Goal: Transaction & Acquisition: Purchase product/service

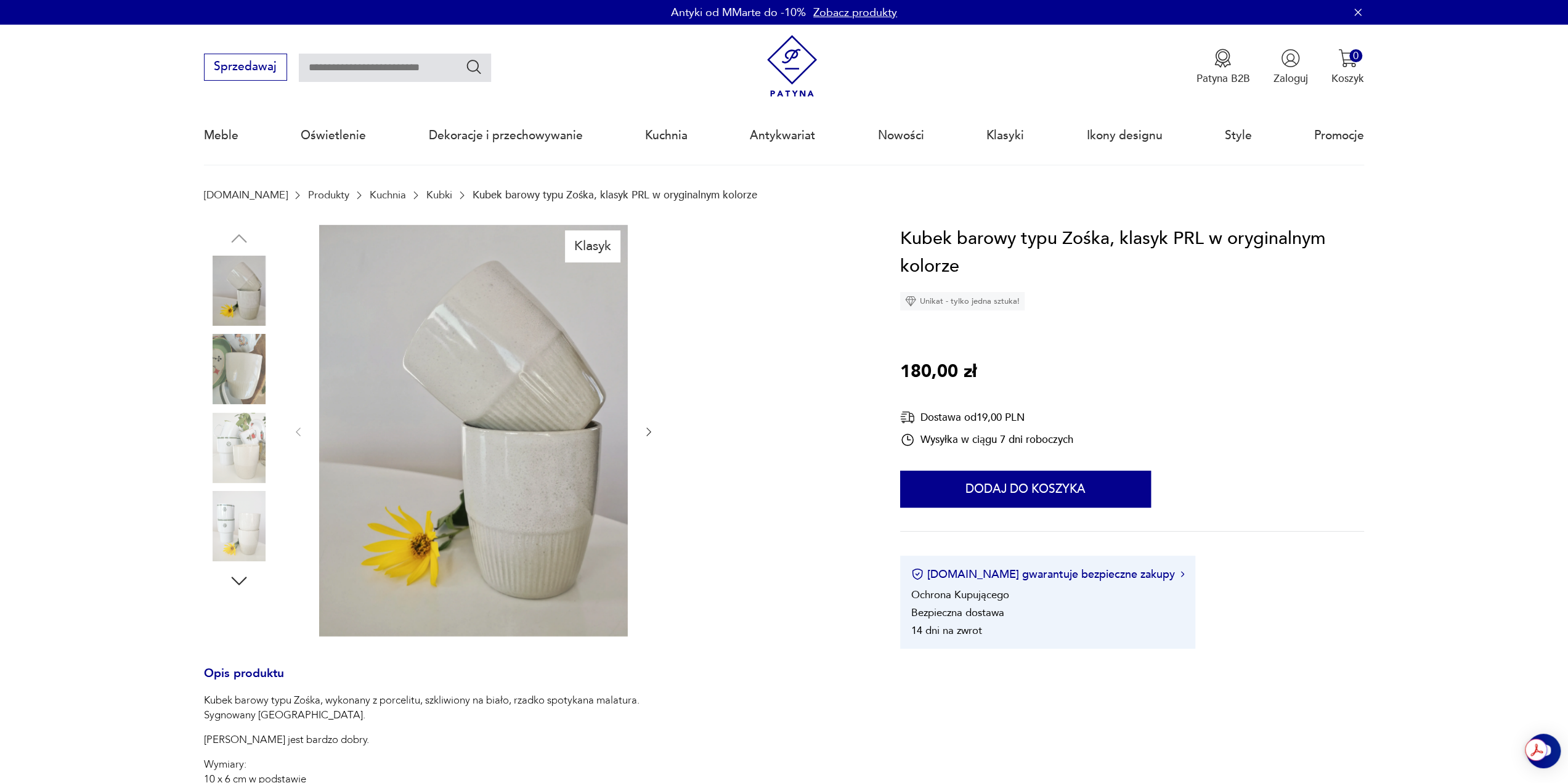
click at [261, 374] on img at bounding box center [239, 369] width 70 height 70
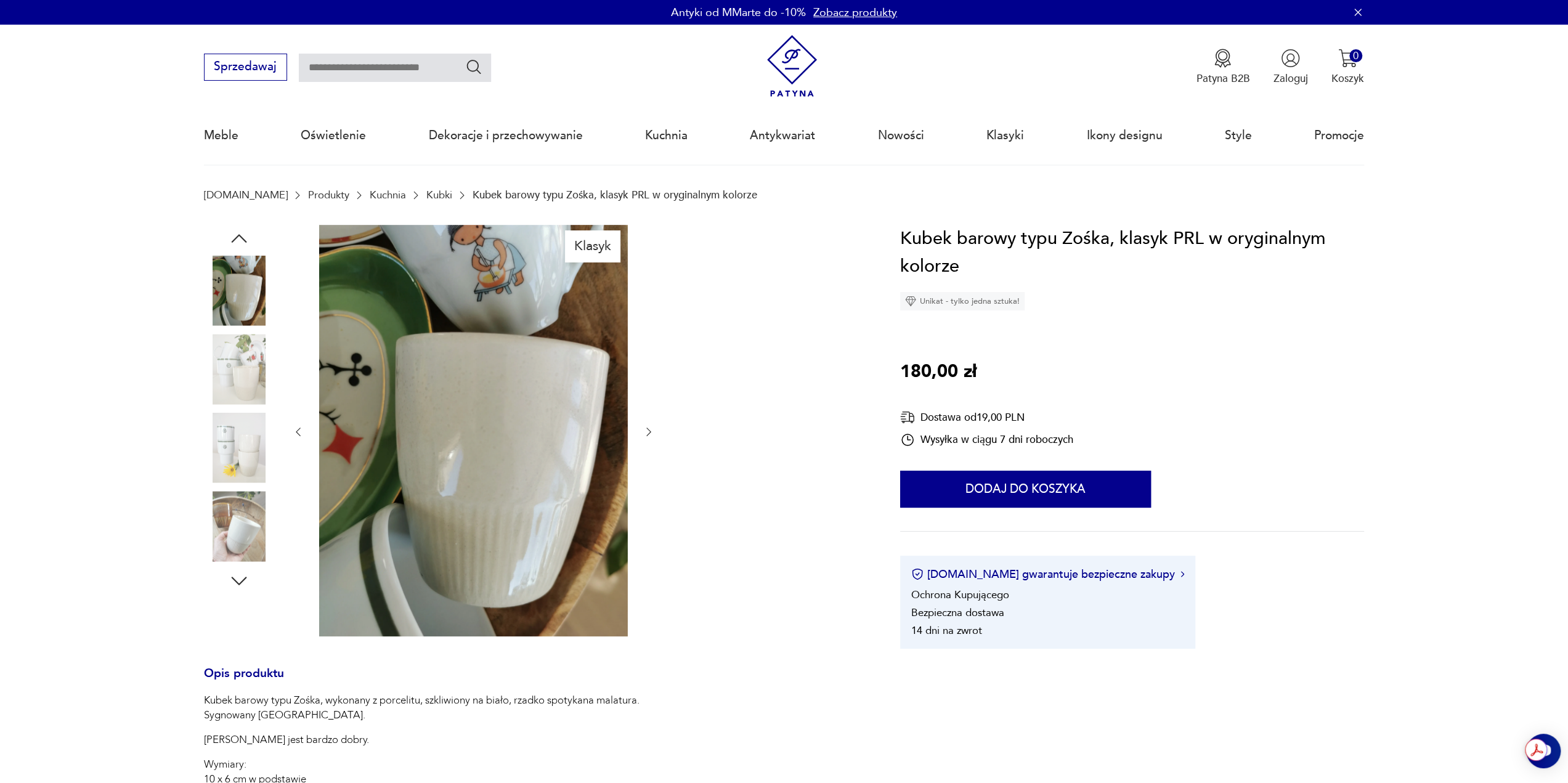
click at [253, 464] on img at bounding box center [239, 447] width 70 height 70
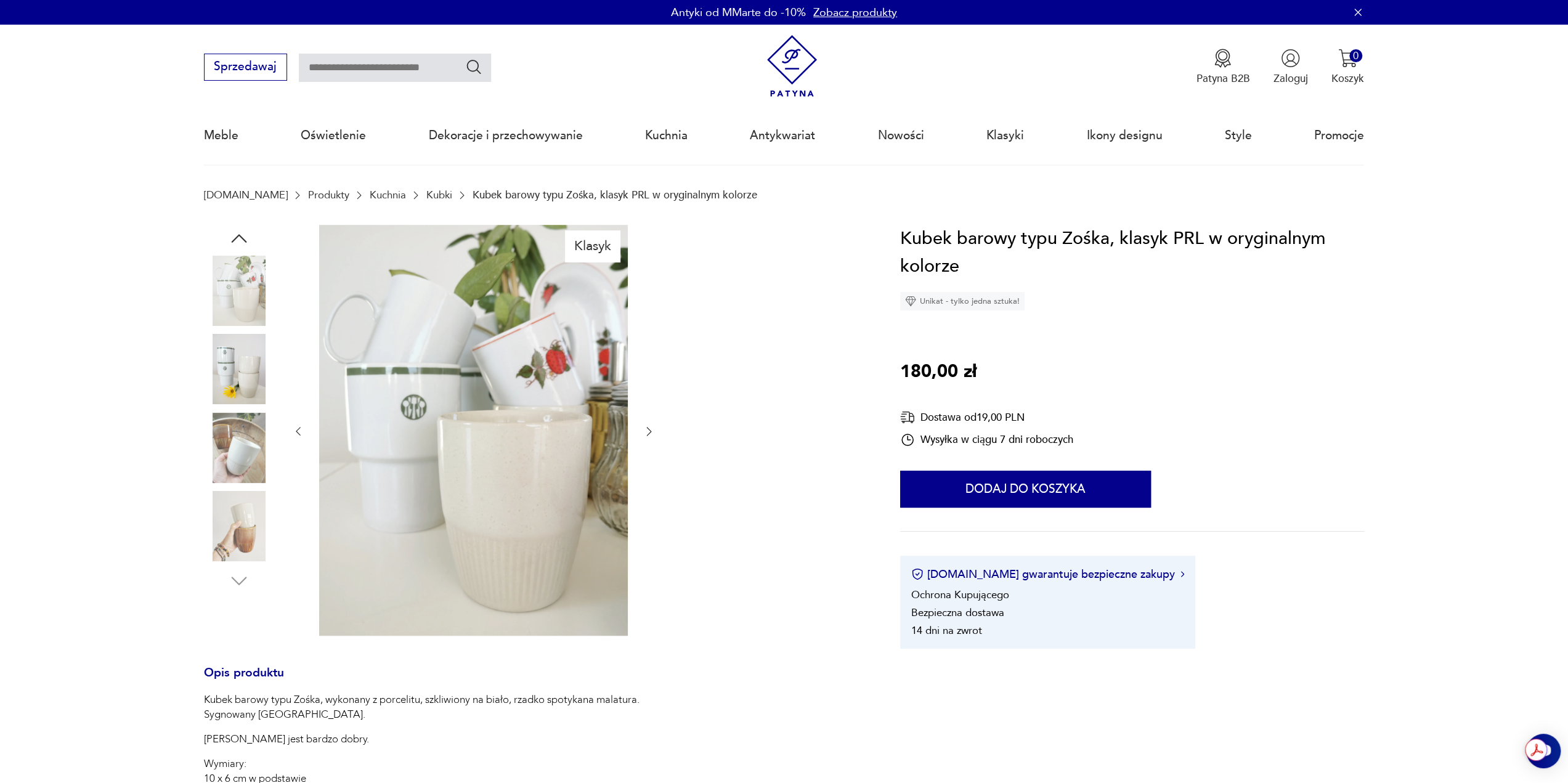
click at [426, 197] on link "Kubki" at bounding box center [439, 195] width 26 height 12
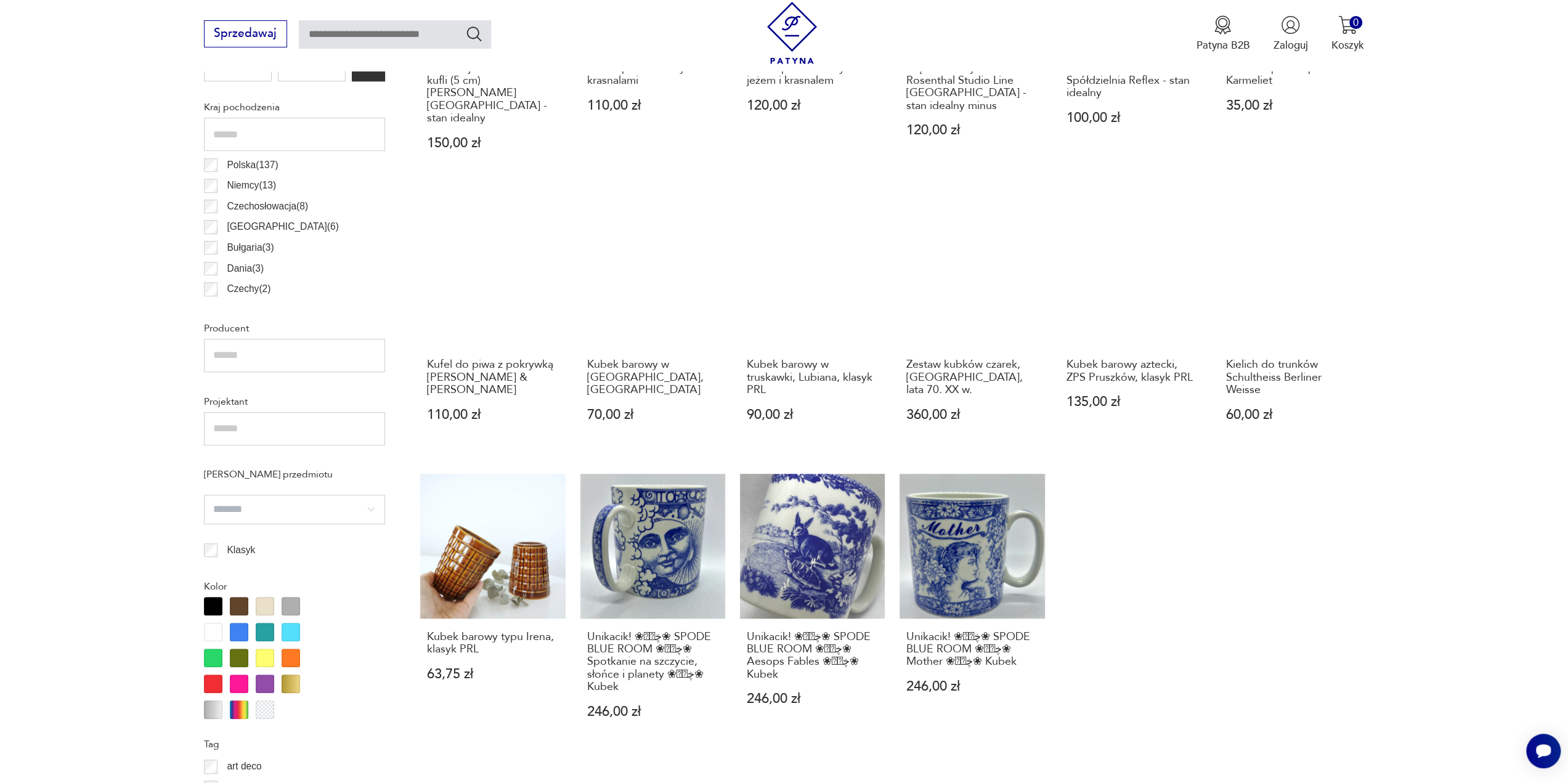
scroll to position [736, 0]
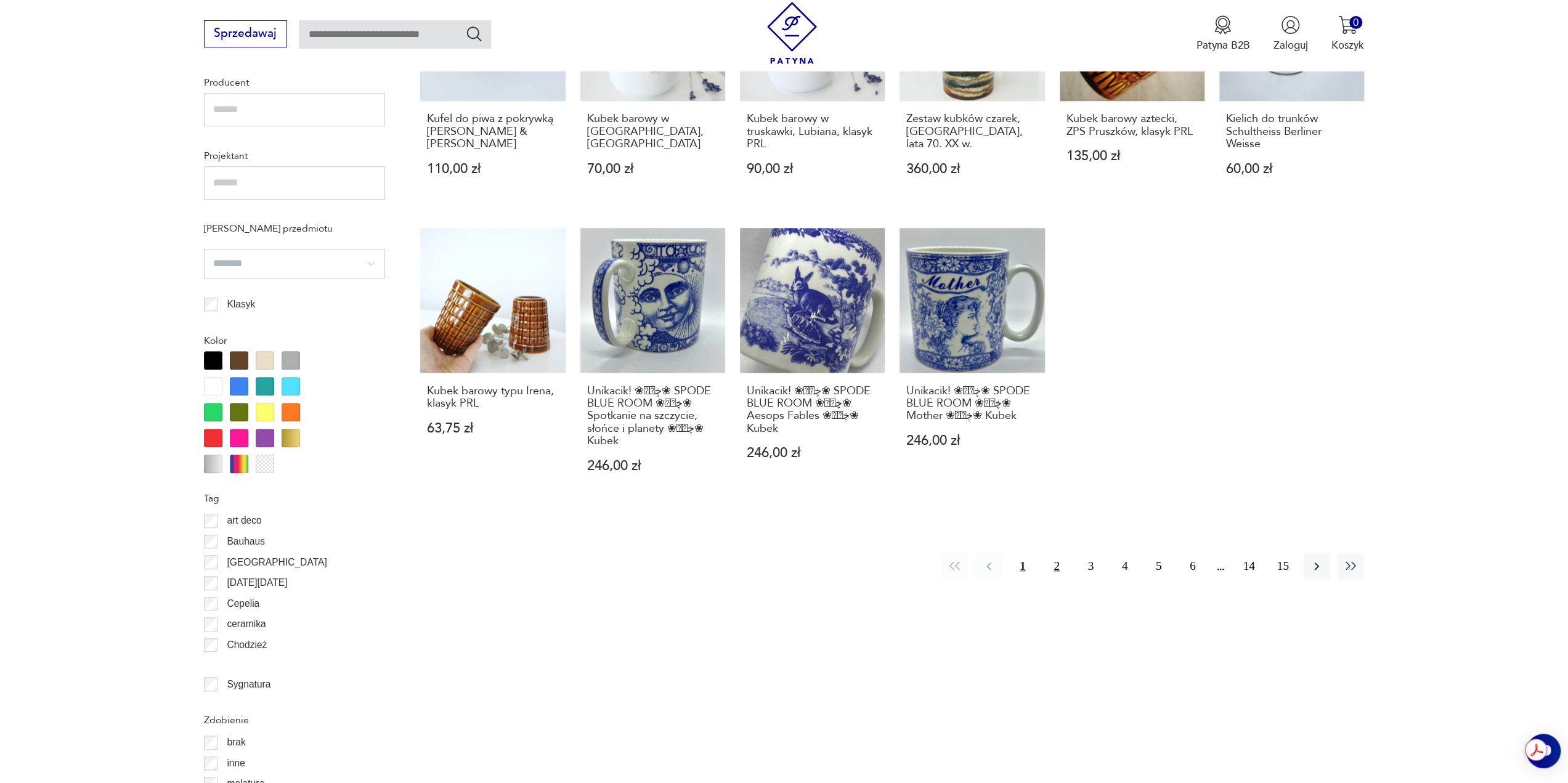
click at [1056, 555] on button "2" at bounding box center [1056, 566] width 26 height 26
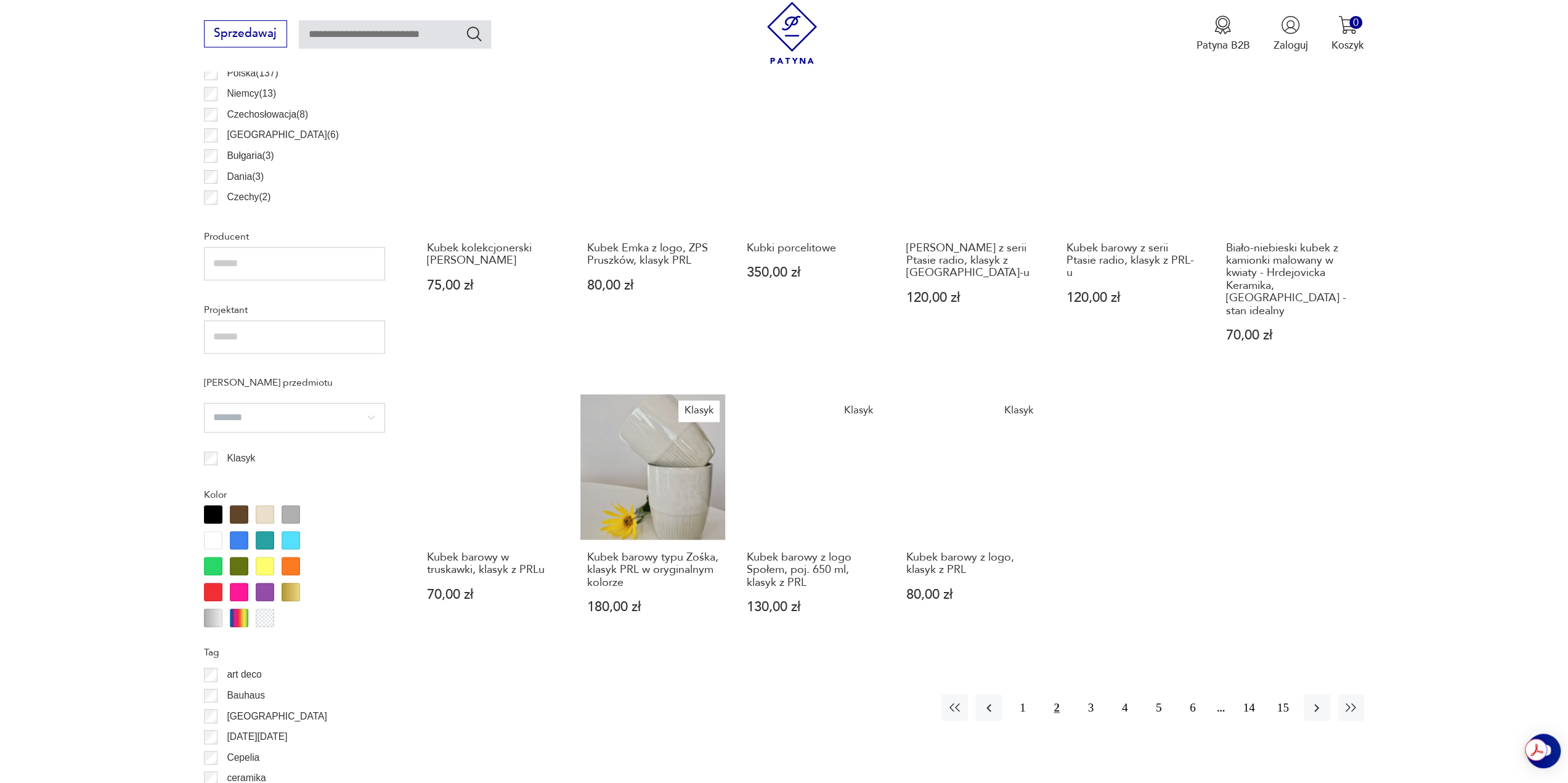
scroll to position [828, 0]
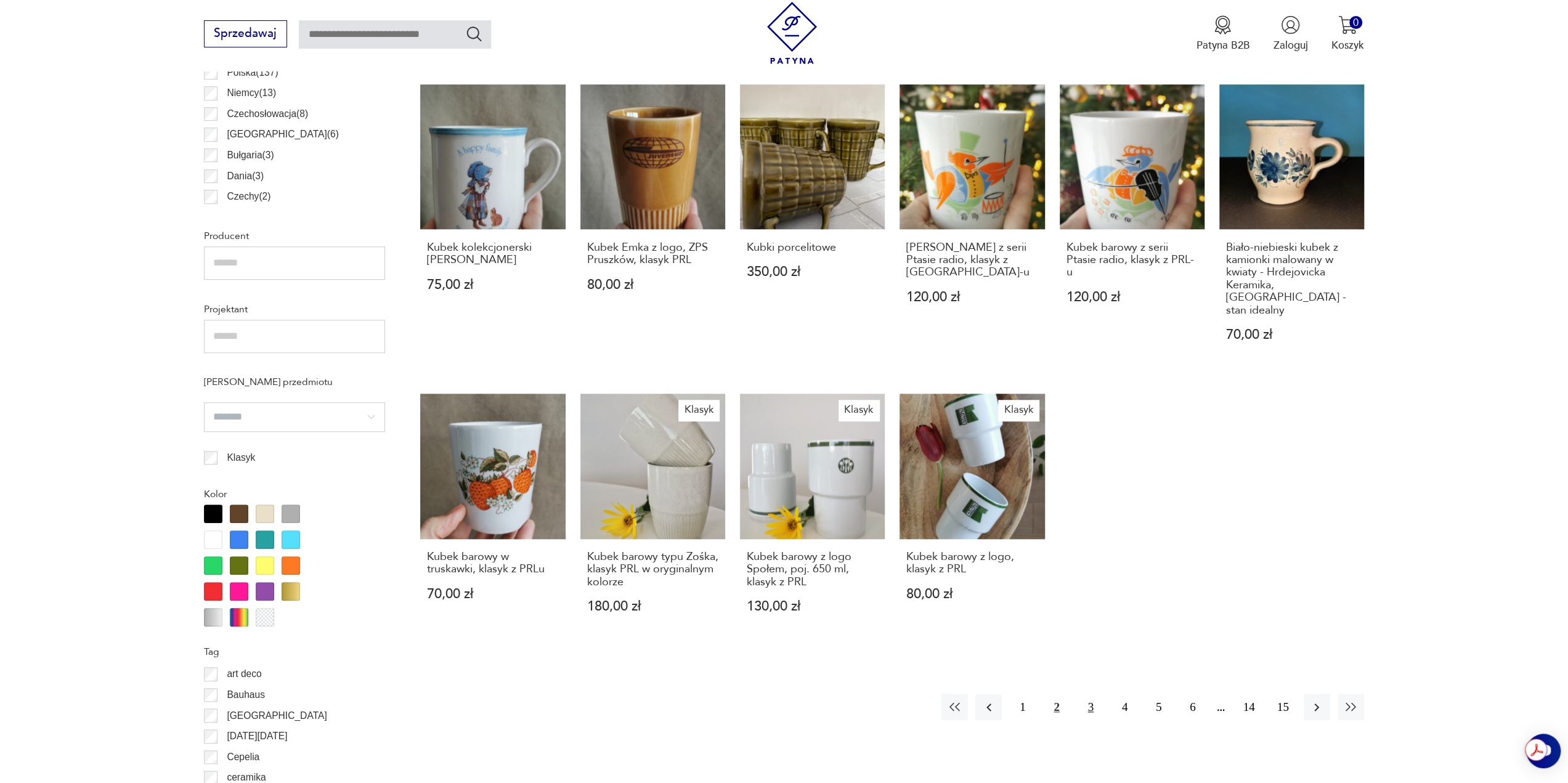
click at [1092, 695] on button "3" at bounding box center [1090, 706] width 26 height 26
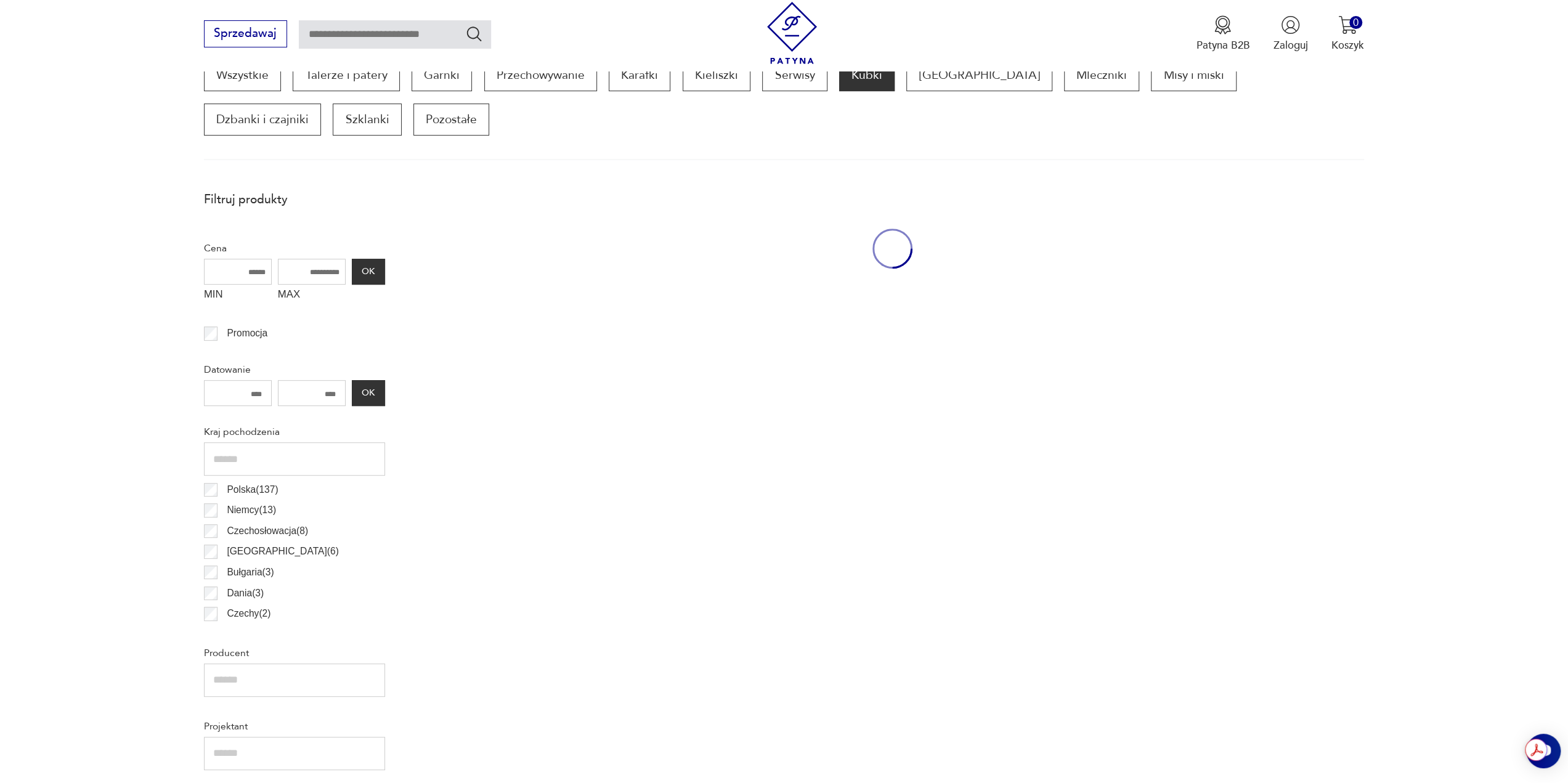
scroll to position [410, 0]
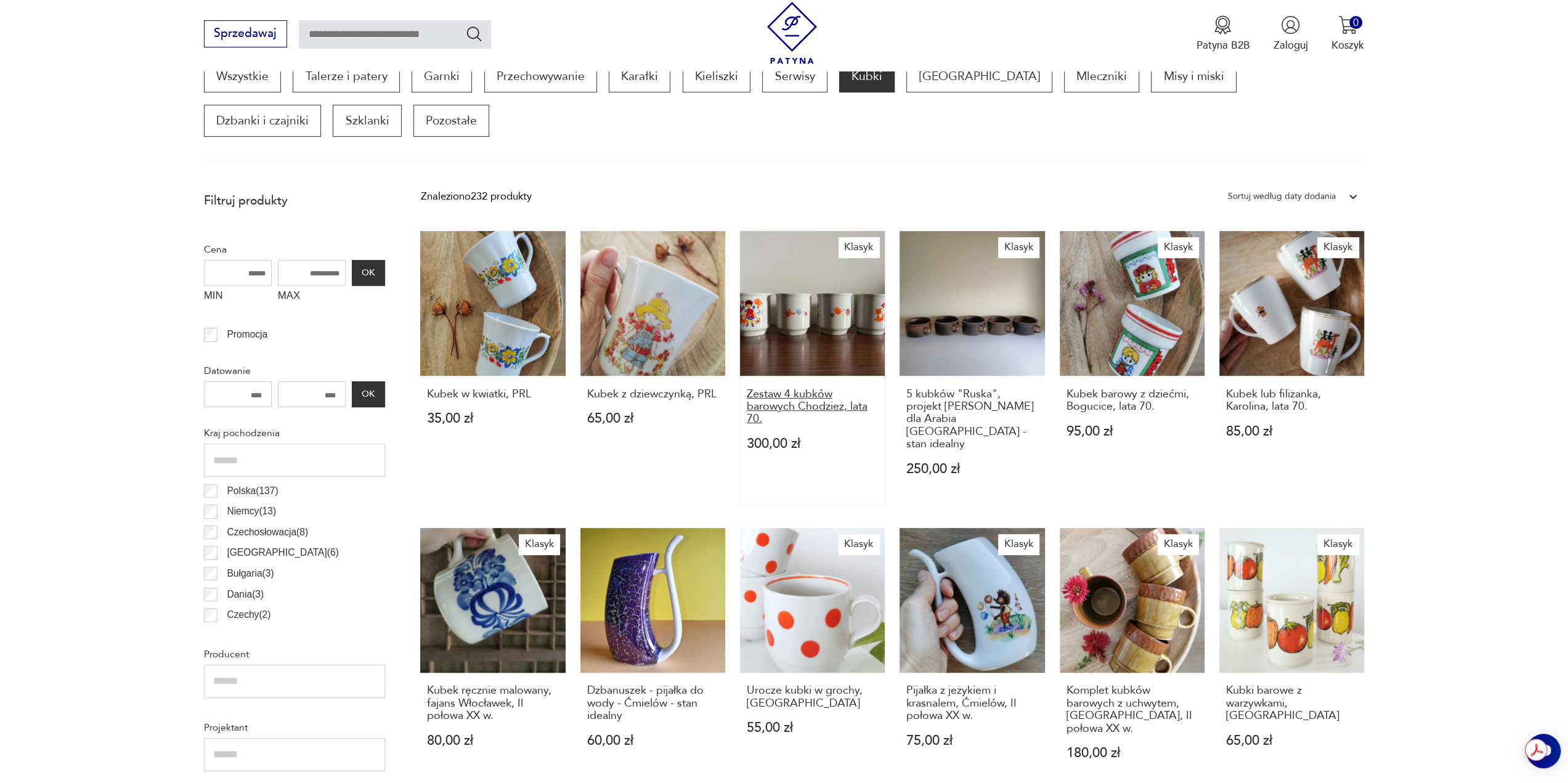
click at [826, 407] on h3 "Zestaw 4 kubków barowych Chodzież, lata 70." at bounding box center [812, 407] width 132 height 38
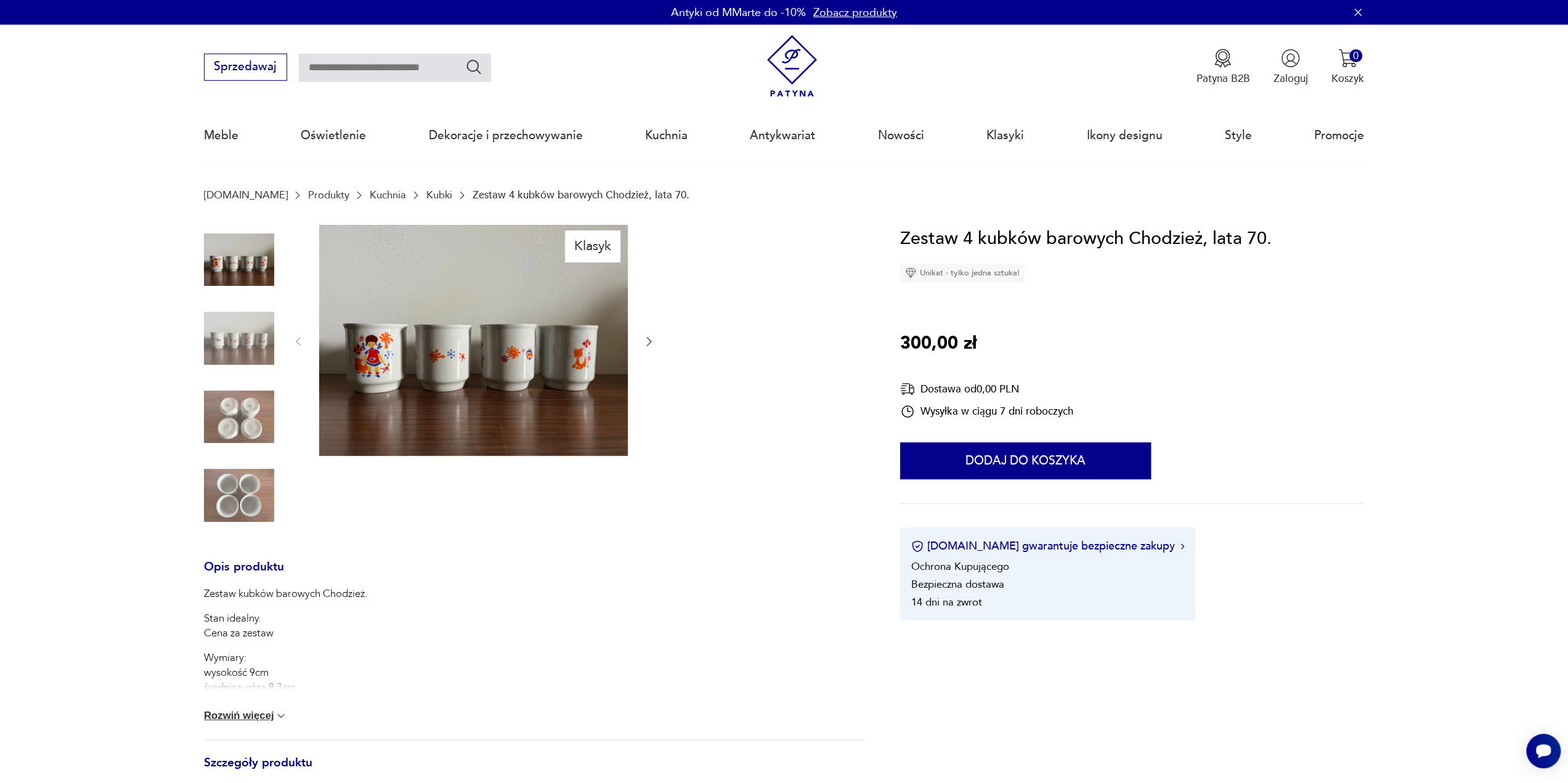
click at [241, 333] on img at bounding box center [239, 338] width 70 height 70
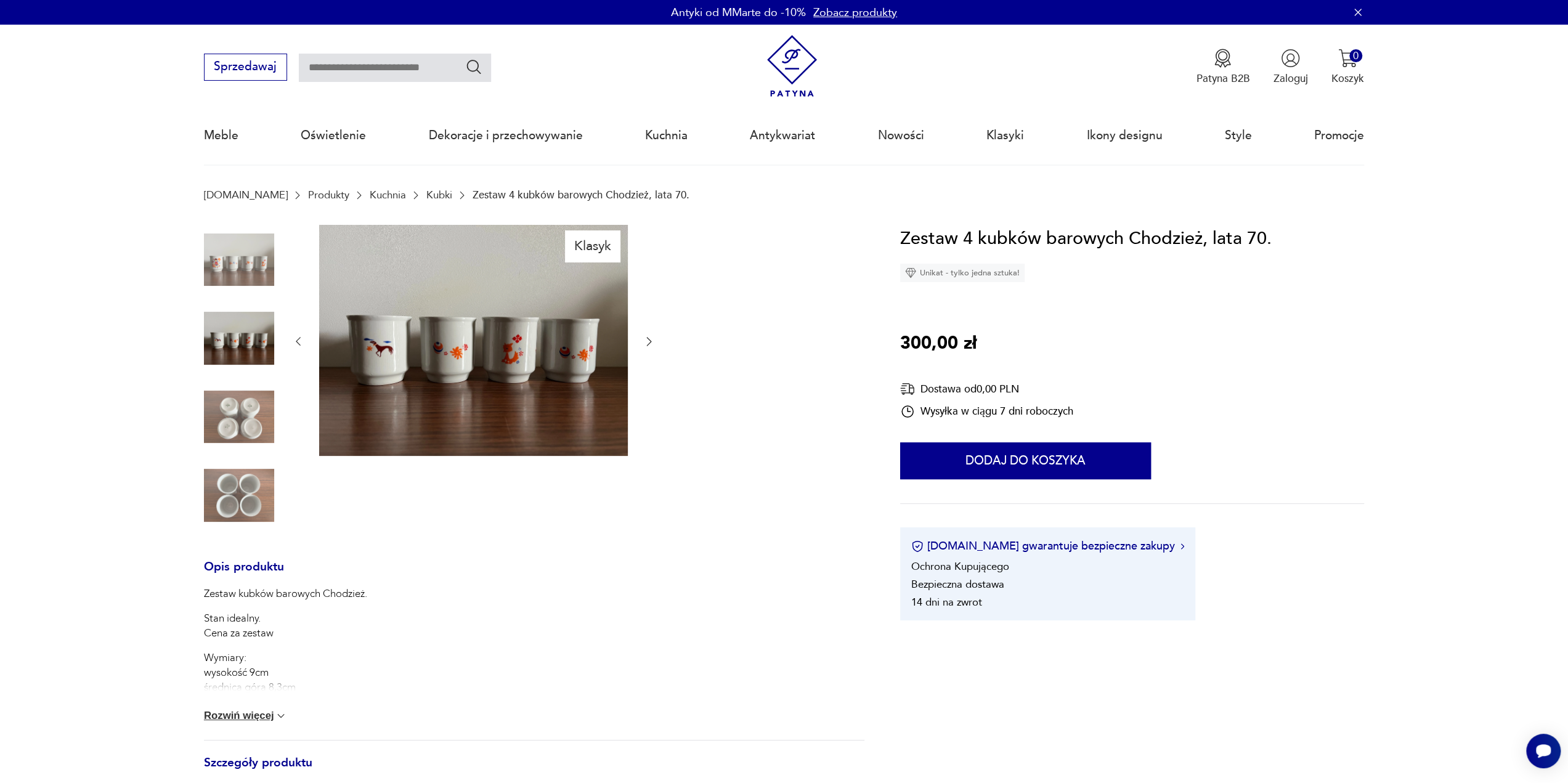
click at [257, 419] on img at bounding box center [239, 417] width 70 height 70
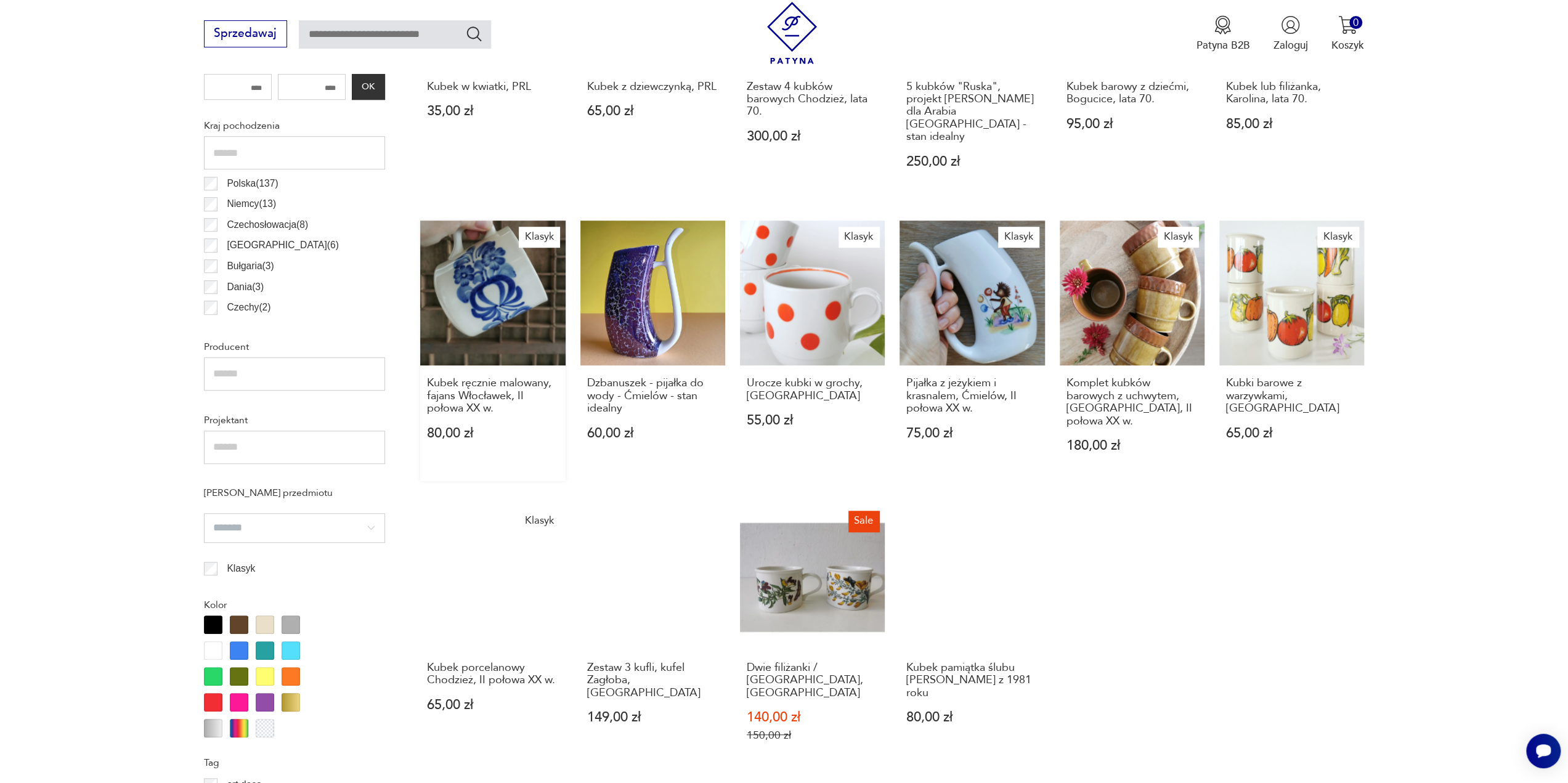
scroll to position [717, 0]
